Goal: Information Seeking & Learning: Learn about a topic

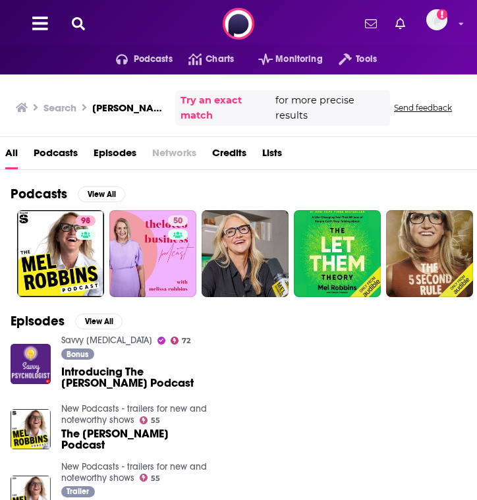
click at [84, 20] on button at bounding box center [78, 23] width 21 height 15
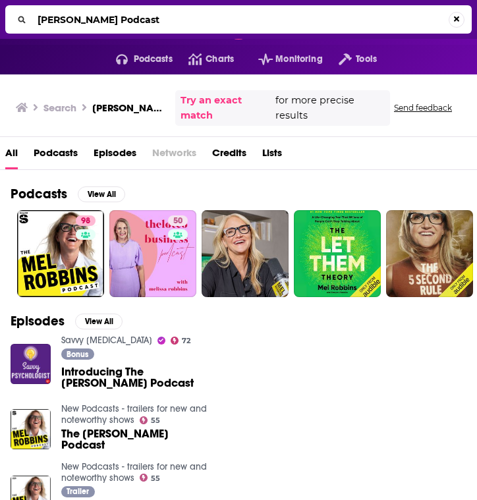
drag, startPoint x: 99, startPoint y: 16, endPoint x: -5, endPoint y: 16, distance: 104.1
click at [0, 16] on html "Podcasts Features Solutions Account Company Resources Say Hello </> Developer A…" at bounding box center [238, 250] width 477 height 500
drag, startPoint x: 96, startPoint y: 17, endPoint x: 34, endPoint y: 18, distance: 62.0
click at [34, 18] on input "[PERSON_NAME] Podcast" at bounding box center [240, 19] width 417 height 21
type input "Outthinker's Podcast"
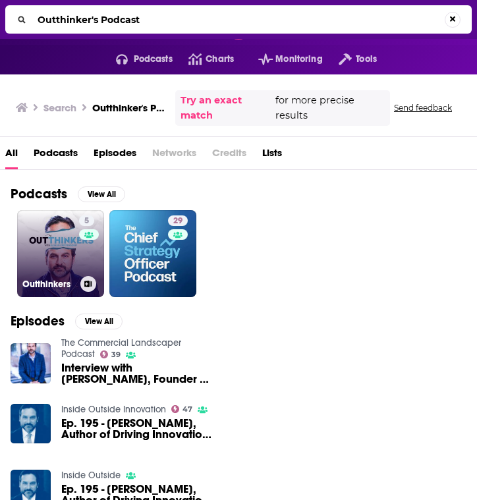
click at [71, 265] on link "5 Outthinkers" at bounding box center [60, 253] width 87 height 87
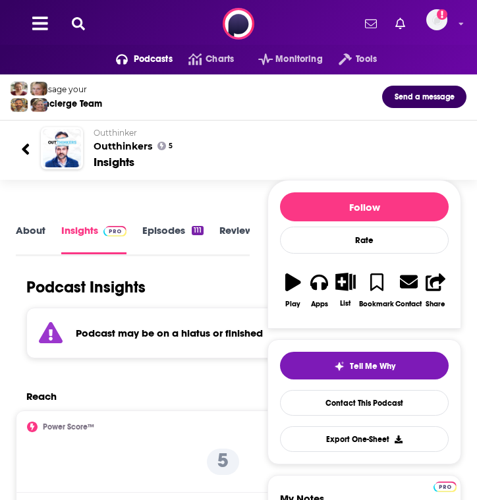
click at [310, 130] on p "Outthinker" at bounding box center [275, 133] width 362 height 10
